Goal: Task Accomplishment & Management: Manage account settings

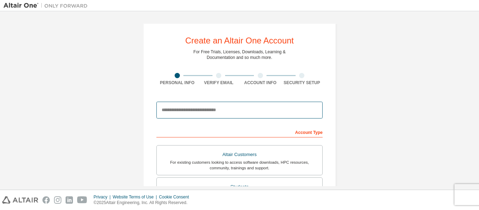
click at [210, 112] on input "email" at bounding box center [239, 110] width 166 height 17
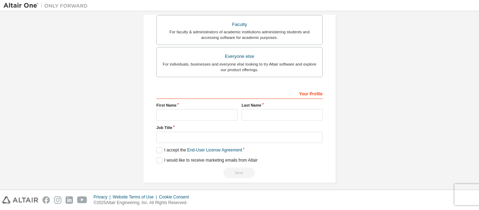
scroll to position [195, 0]
type input "**********"
click at [195, 116] on input "text" at bounding box center [196, 114] width 81 height 12
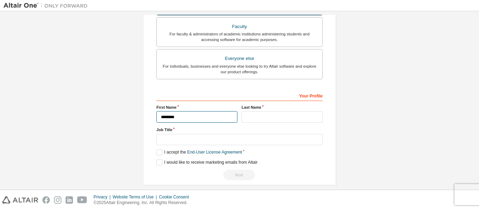
scroll to position [200, 0]
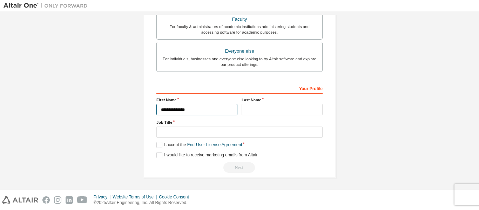
type input "**********"
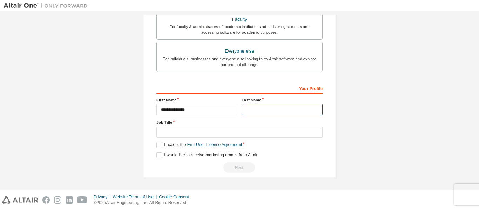
click at [295, 111] on input "text" at bounding box center [282, 110] width 81 height 12
type input "*****"
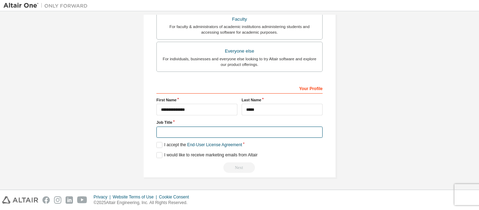
click at [174, 132] on input "text" at bounding box center [239, 133] width 166 height 12
type input "*********"
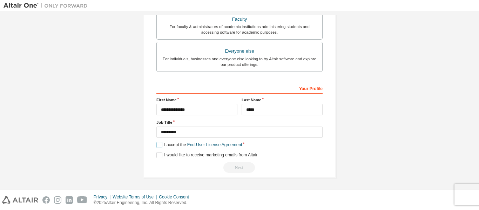
click at [159, 144] on label "I accept the End-User License Agreement" at bounding box center [199, 145] width 86 height 6
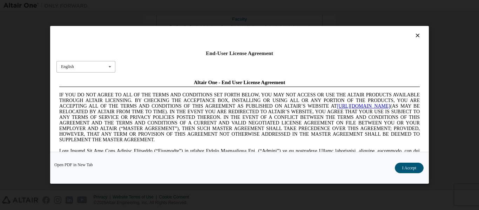
scroll to position [0, 0]
click at [110, 66] on icon at bounding box center [110, 66] width 9 height 11
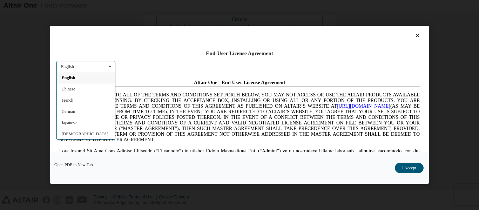
click at [110, 66] on icon at bounding box center [110, 66] width 9 height 11
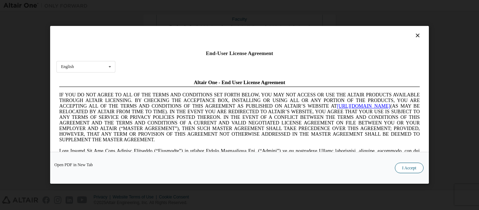
click at [408, 169] on button "I Accept" at bounding box center [409, 168] width 29 height 11
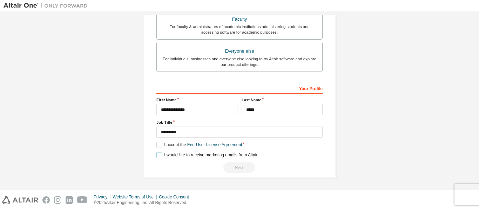
click at [159, 155] on label "I would like to receive marketing emails from Altair" at bounding box center [206, 155] width 101 height 6
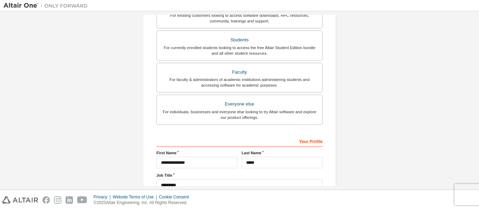
scroll to position [82, 0]
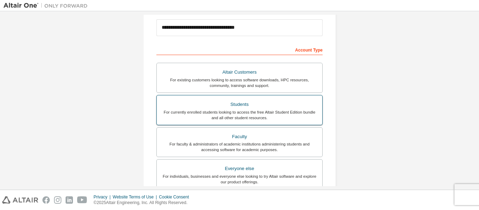
click at [270, 116] on div "For currently enrolled students looking to access the free Altair Student Editi…" at bounding box center [239, 114] width 157 height 11
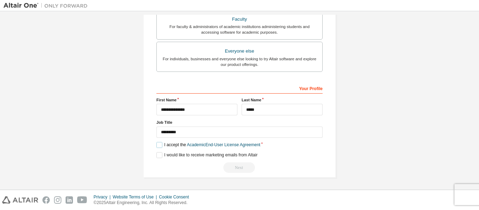
click at [161, 143] on label "I accept the Academic End-User License Agreement" at bounding box center [208, 145] width 104 height 6
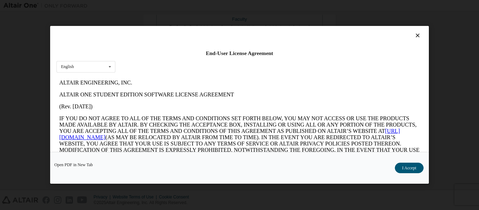
scroll to position [0, 0]
click at [414, 38] on icon at bounding box center [417, 36] width 7 height 6
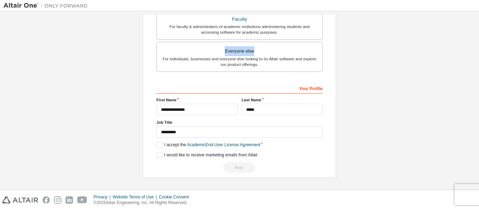
drag, startPoint x: 413, startPoint y: 38, endPoint x: 352, endPoint y: 43, distance: 61.3
click at [352, 43] on div "**********" at bounding box center [240, 0] width 472 height 371
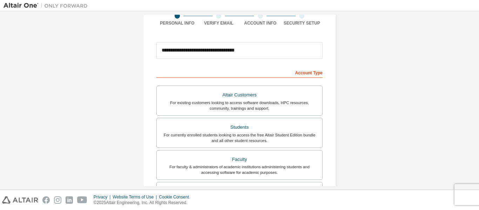
scroll to position [57, 0]
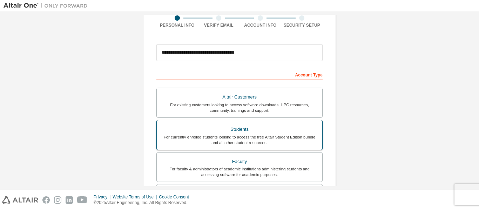
click at [257, 143] on div "For currently enrolled students looking to access the free Altair Student Editi…" at bounding box center [239, 139] width 157 height 11
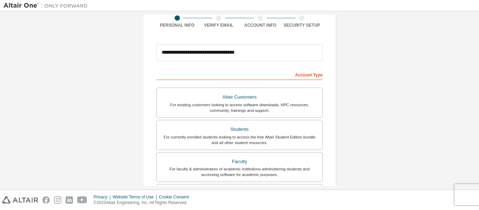
click at [279, 77] on div "Account Type" at bounding box center [239, 74] width 166 height 11
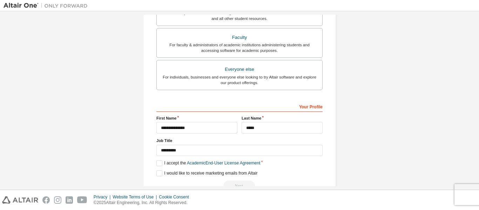
scroll to position [182, 0]
click at [159, 164] on label "I accept the Academic End-User License Agreement" at bounding box center [208, 163] width 104 height 6
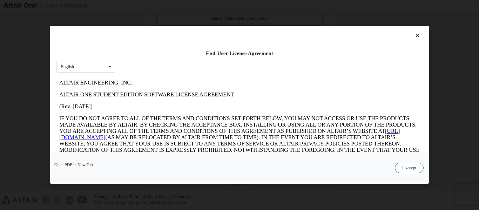
scroll to position [0, 0]
click at [415, 169] on button "I Accept" at bounding box center [409, 168] width 29 height 11
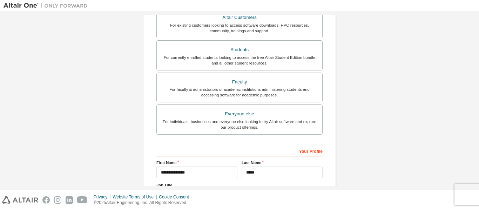
scroll to position [200, 0]
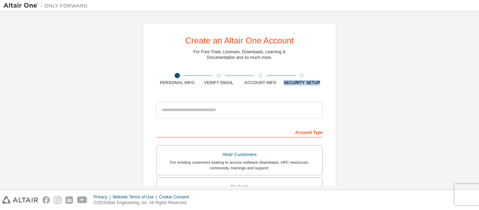
click at [225, 103] on div "Create an Altair One Account For Free Trials, Licenses, Downloads, Learning & D…" at bounding box center [240, 200] width 472 height 371
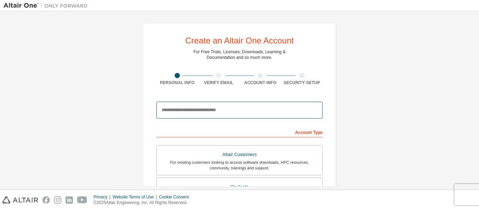
click at [225, 103] on input "email" at bounding box center [239, 110] width 166 height 17
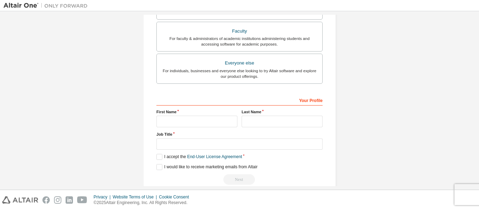
scroll to position [193, 0]
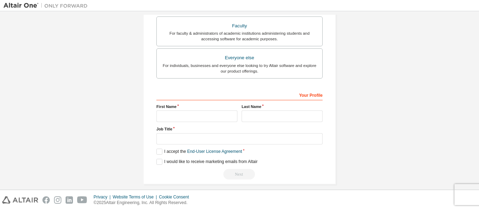
type input "**********"
click at [201, 113] on input "text" at bounding box center [196, 116] width 81 height 12
type input "**********"
click at [285, 118] on input "text" at bounding box center [282, 116] width 81 height 12
type input "*****"
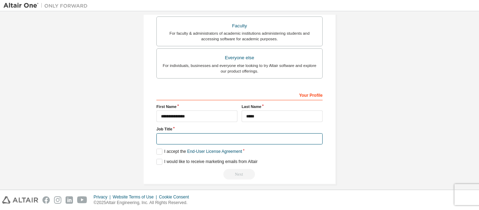
click at [195, 141] on input "text" at bounding box center [239, 139] width 166 height 12
type input "*********"
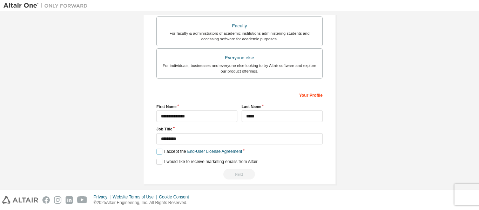
click at [156, 154] on label "I accept the End-User License Agreement" at bounding box center [199, 152] width 86 height 6
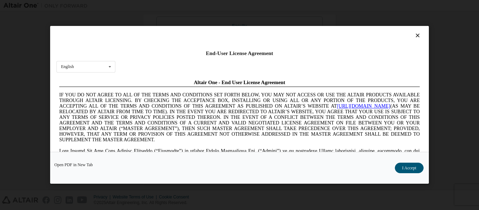
scroll to position [0, 0]
click at [401, 170] on button "I Accept" at bounding box center [409, 168] width 29 height 11
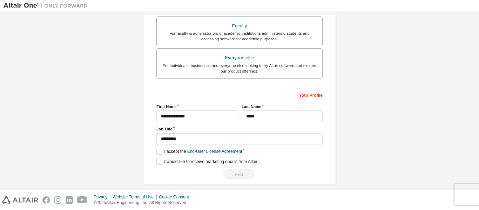
click at [154, 159] on div "**********" at bounding box center [239, 7] width 193 height 354
click at [162, 164] on label "I would like to receive marketing emails from Altair" at bounding box center [206, 162] width 101 height 6
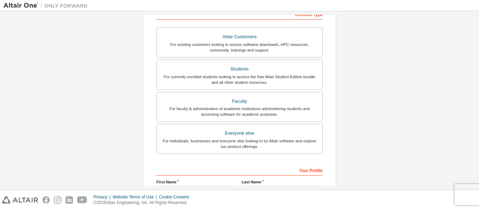
scroll to position [118, 0]
click at [228, 77] on div "For currently enrolled students looking to access the free Altair Student Editi…" at bounding box center [239, 79] width 157 height 11
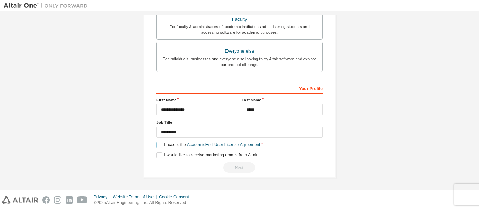
click at [158, 146] on label "I accept the Academic End-User License Agreement" at bounding box center [208, 145] width 104 height 6
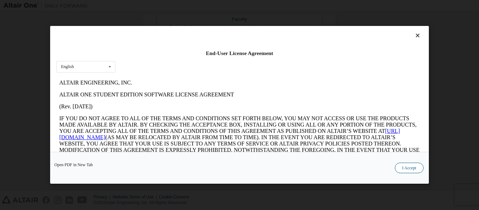
scroll to position [0, 0]
click at [405, 166] on button "I Accept" at bounding box center [409, 168] width 29 height 11
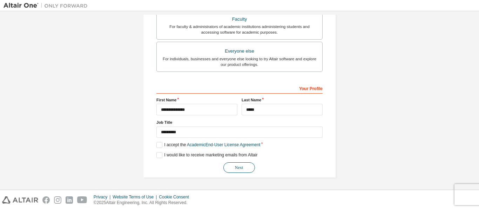
click at [237, 170] on button "Next" at bounding box center [239, 167] width 32 height 11
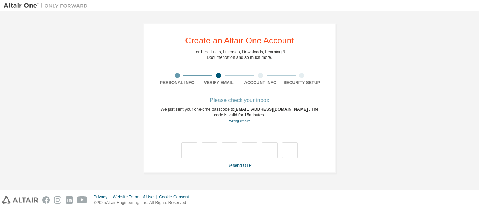
type input "*"
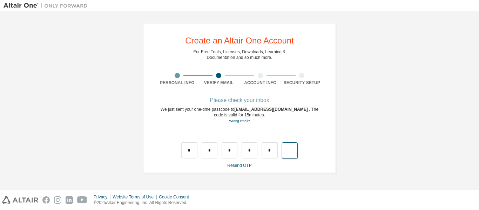
type input "*"
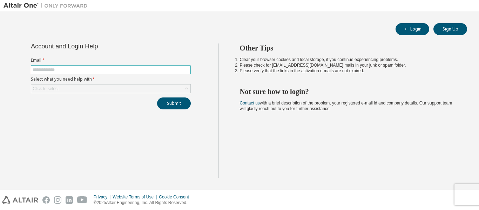
click at [77, 67] on input "text" at bounding box center [111, 70] width 156 height 6
type input "**********"
click at [129, 84] on div "Click to select" at bounding box center [110, 88] width 159 height 8
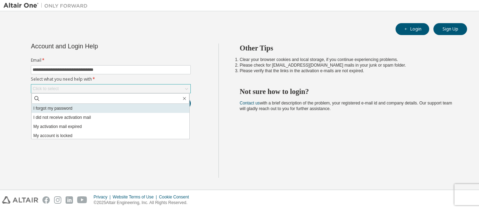
click at [83, 106] on li "I forgot my password" at bounding box center [111, 108] width 158 height 9
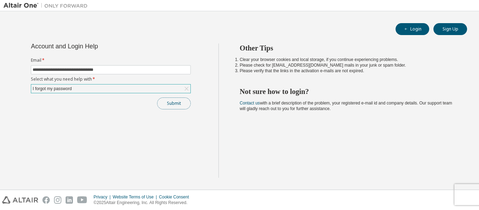
click at [188, 104] on button "Submit" at bounding box center [174, 103] width 34 height 12
